Goal: Transaction & Acquisition: Purchase product/service

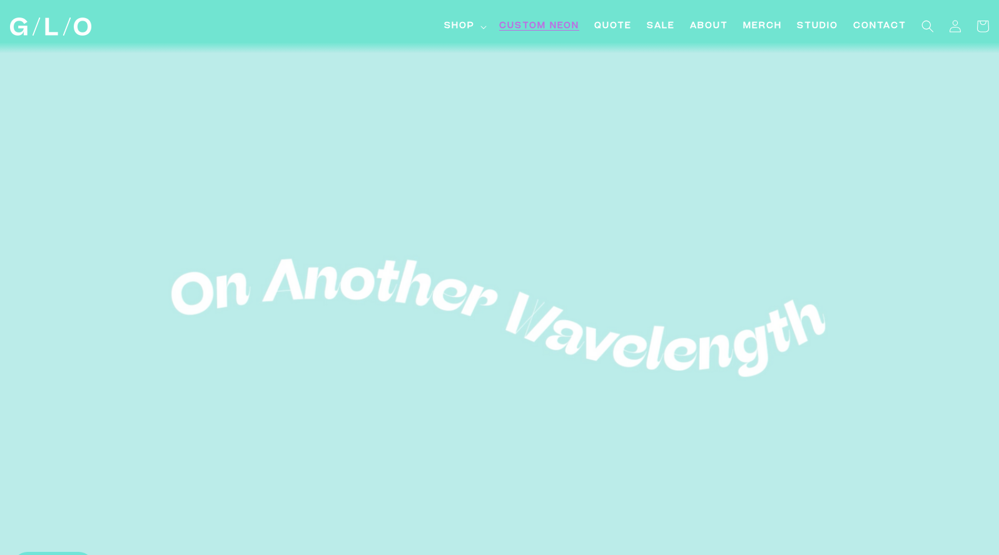
click at [556, 23] on span "Custom Neon" at bounding box center [539, 26] width 80 height 13
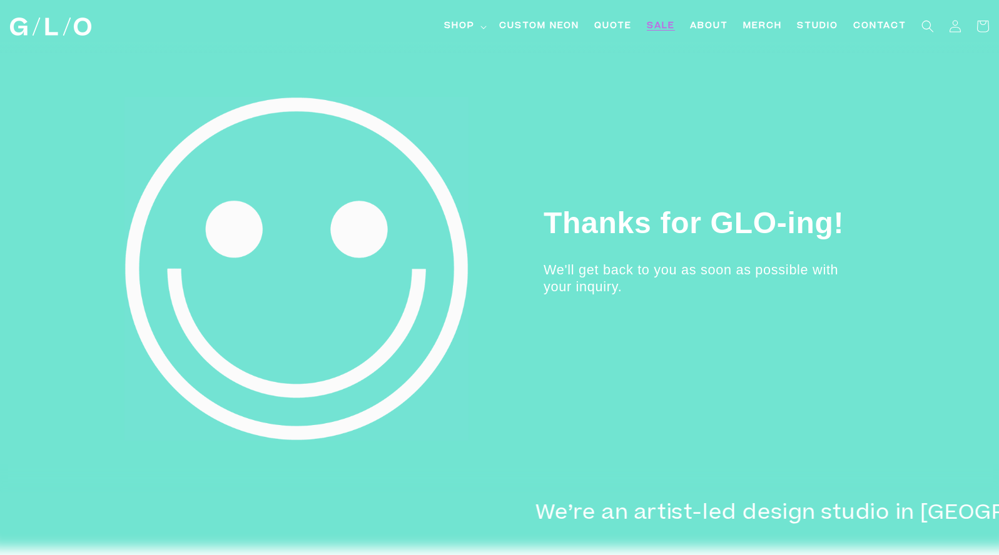
click at [664, 26] on span "SALE" at bounding box center [661, 26] width 28 height 13
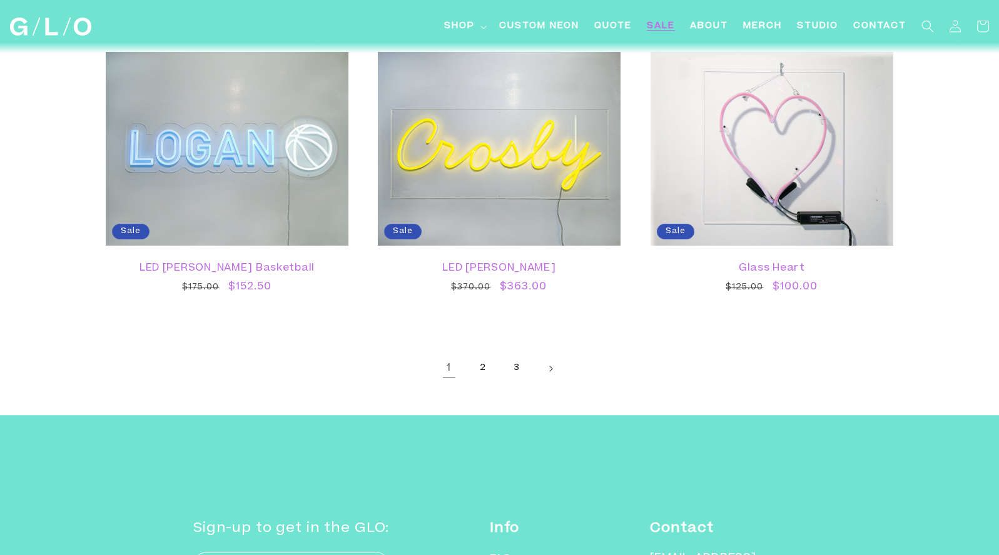
scroll to position [2193, 0]
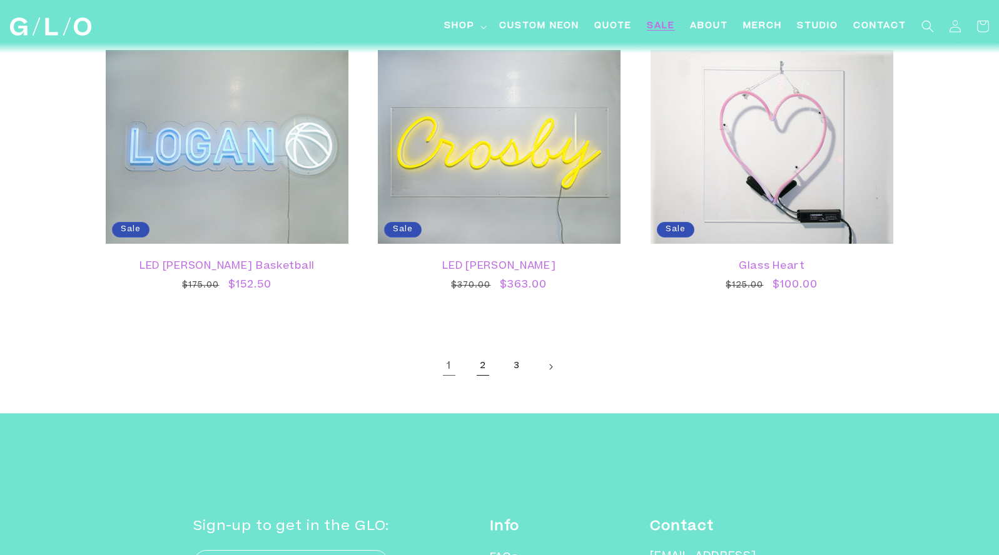
click at [479, 364] on link "2" at bounding box center [483, 367] width 28 height 28
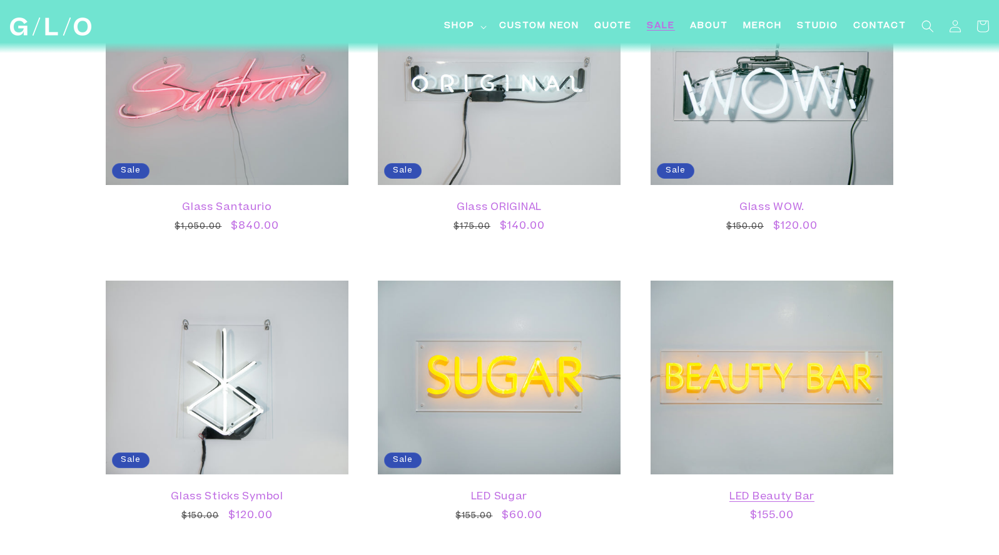
scroll to position [1667, 0]
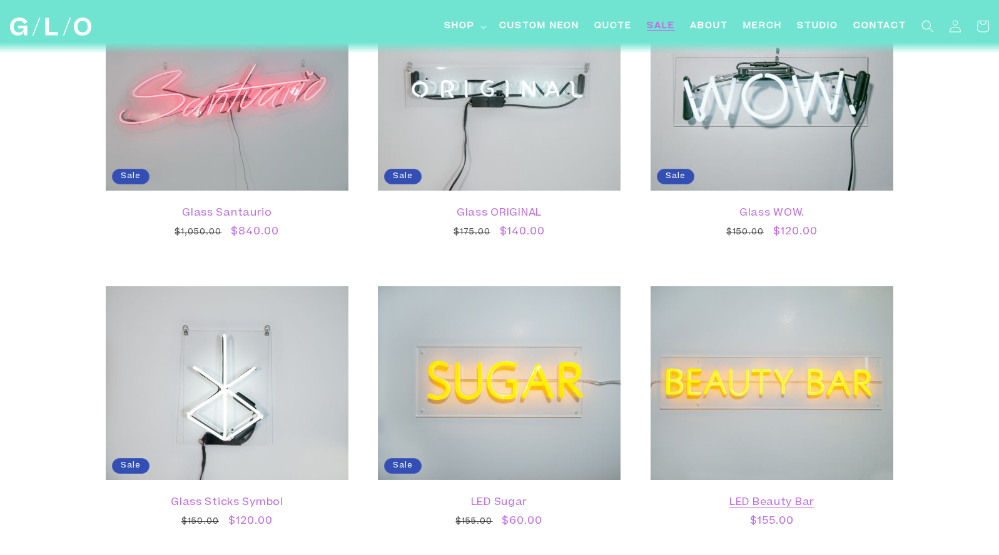
click at [699, 497] on link "LED Beauty Bar" at bounding box center [772, 503] width 218 height 12
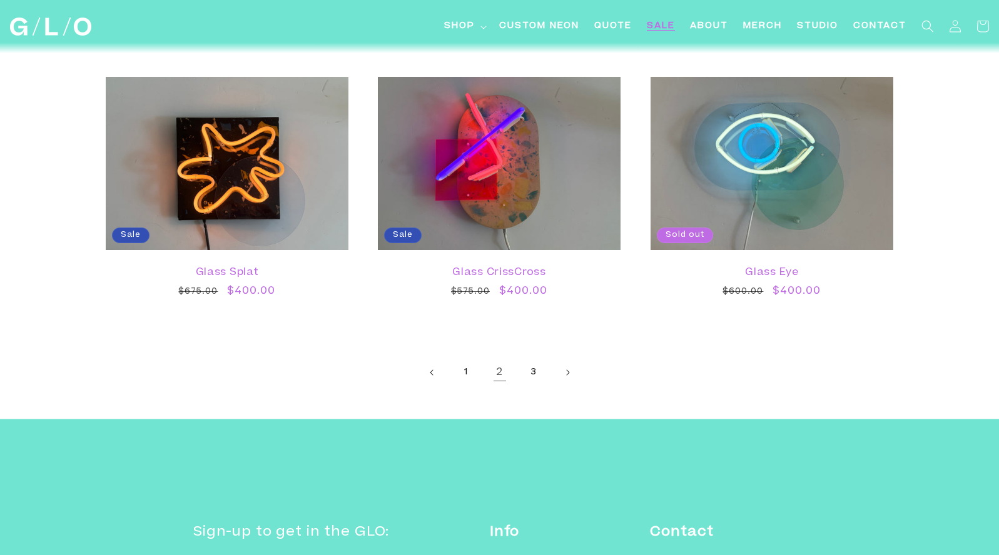
scroll to position [2393, 0]
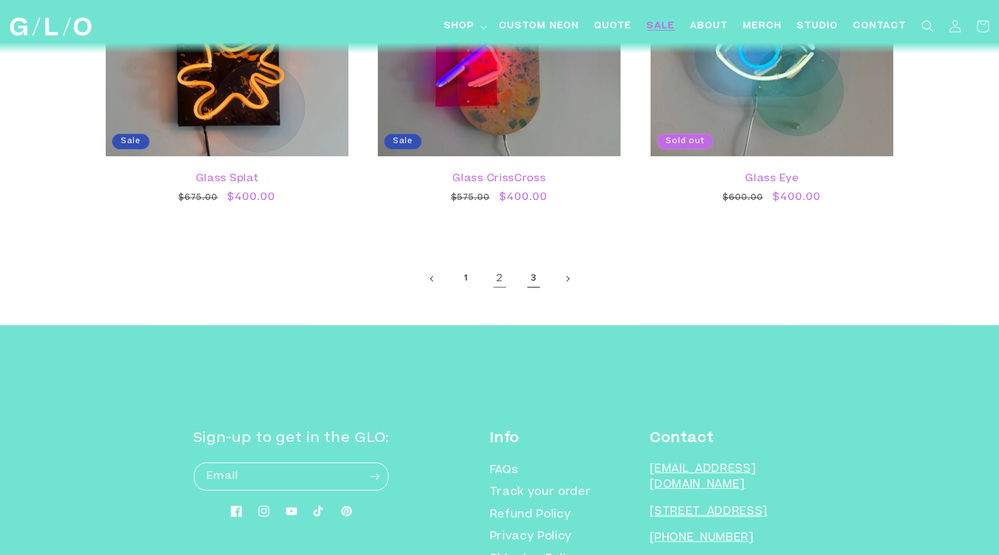
click at [532, 276] on link "3" at bounding box center [534, 279] width 28 height 28
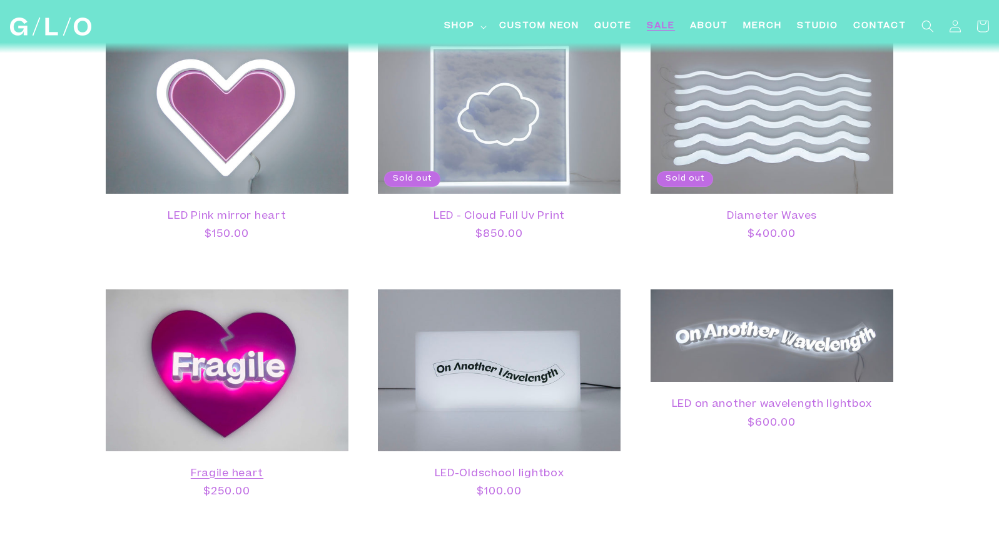
scroll to position [1032, 0]
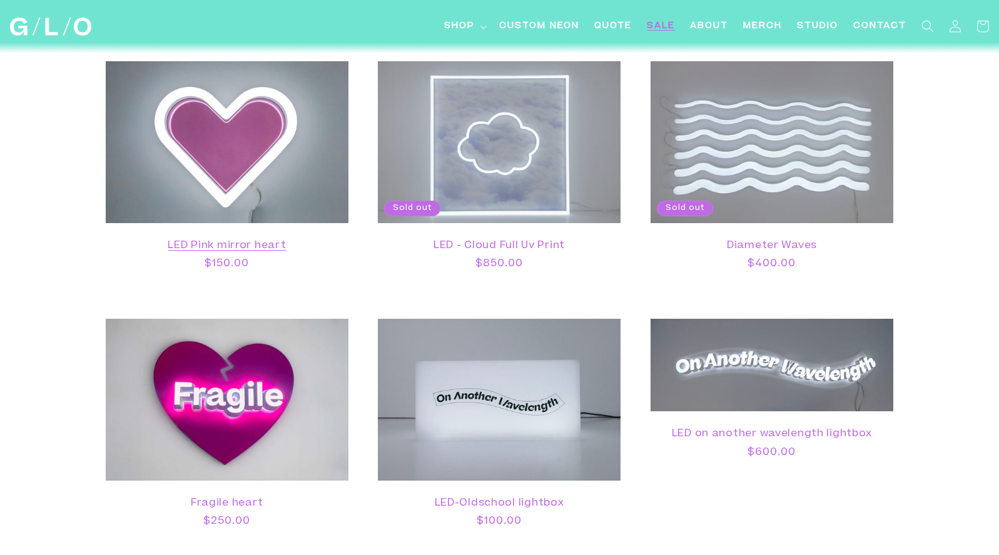
click at [238, 240] on link "LED Pink mirror heart" at bounding box center [227, 246] width 218 height 12
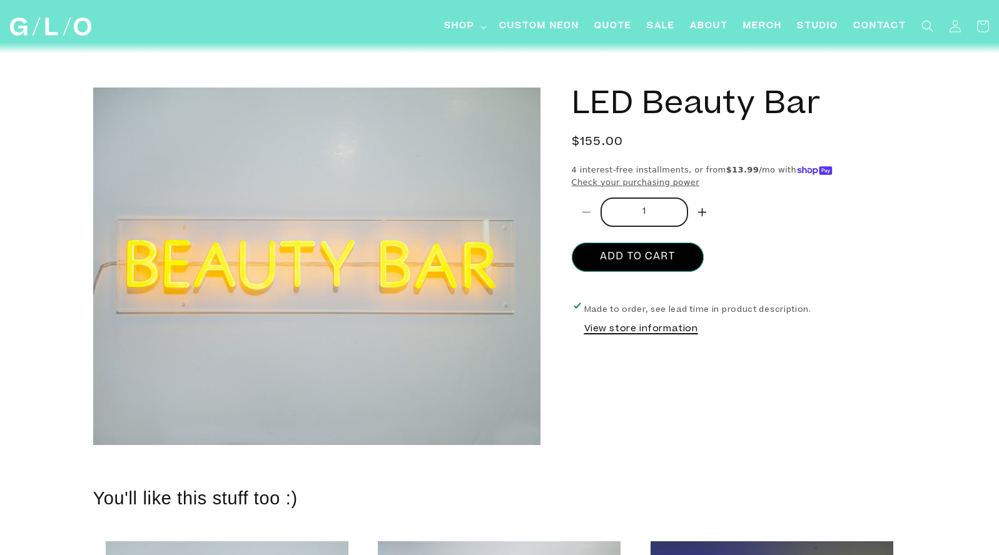
click at [671, 326] on button "View store information" at bounding box center [641, 330] width 114 height 14
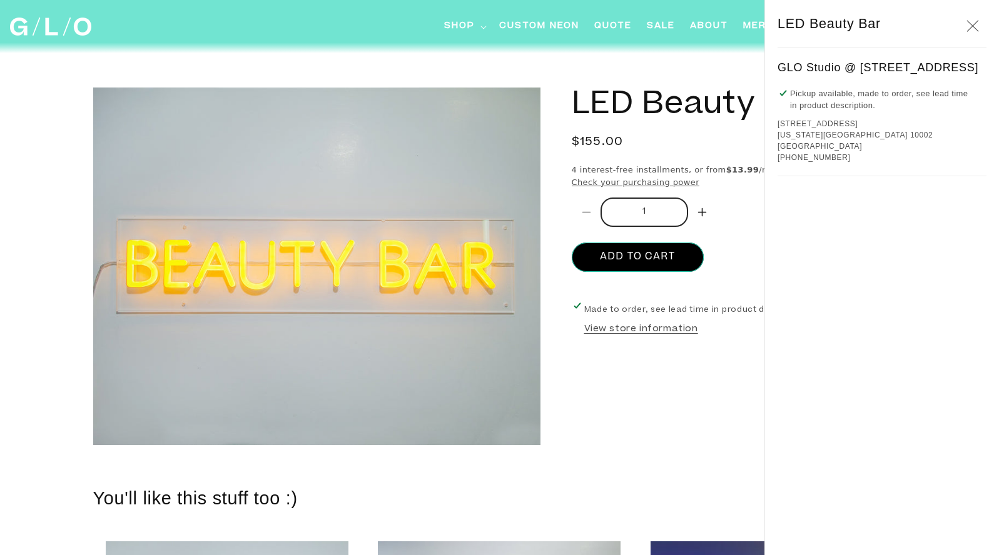
click at [973, 21] on icon "Close" at bounding box center [972, 26] width 13 height 12
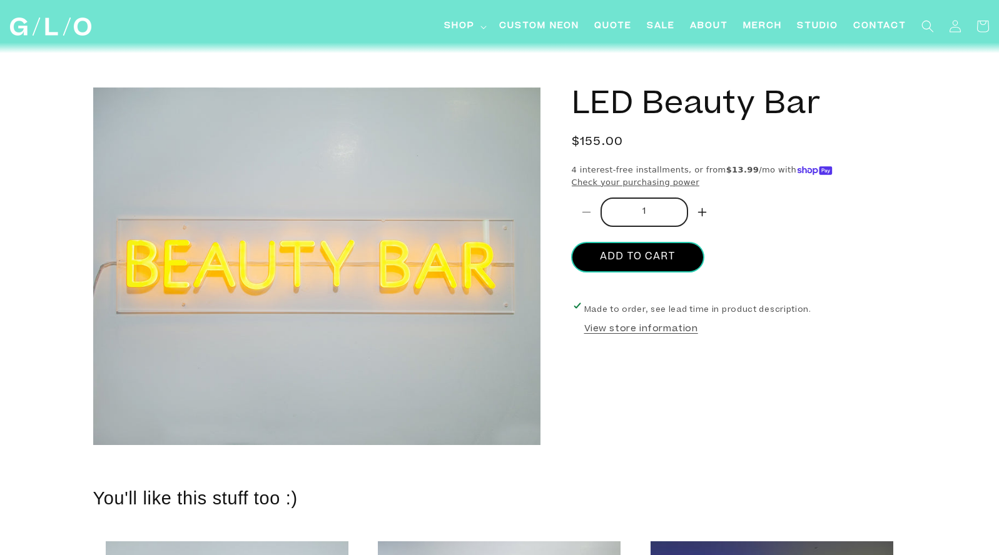
click at [659, 260] on button "Add to cart" at bounding box center [638, 257] width 132 height 29
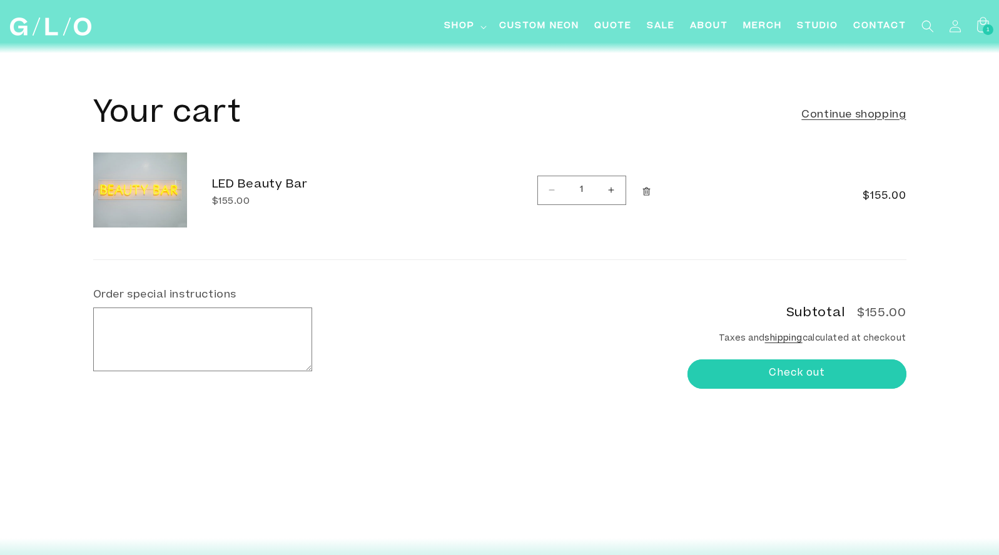
scroll to position [4, 0]
